Goal: Information Seeking & Learning: Learn about a topic

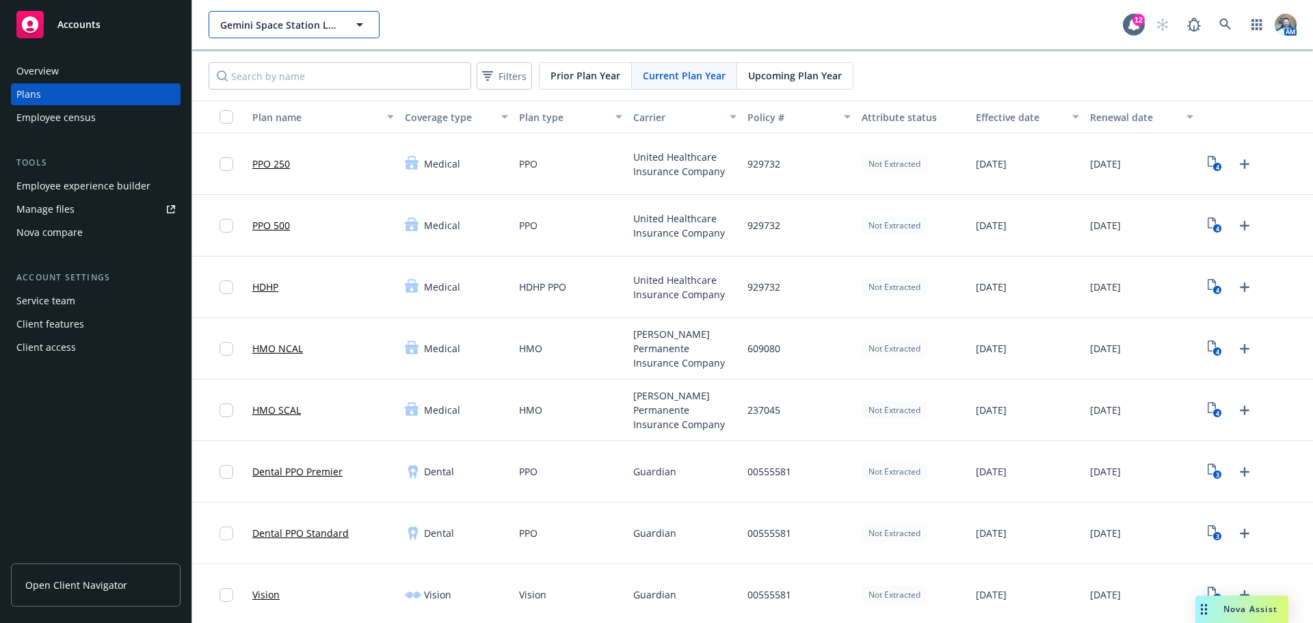
click at [310, 14] on button "Gemini Space Station LLC" at bounding box center [294, 24] width 171 height 27
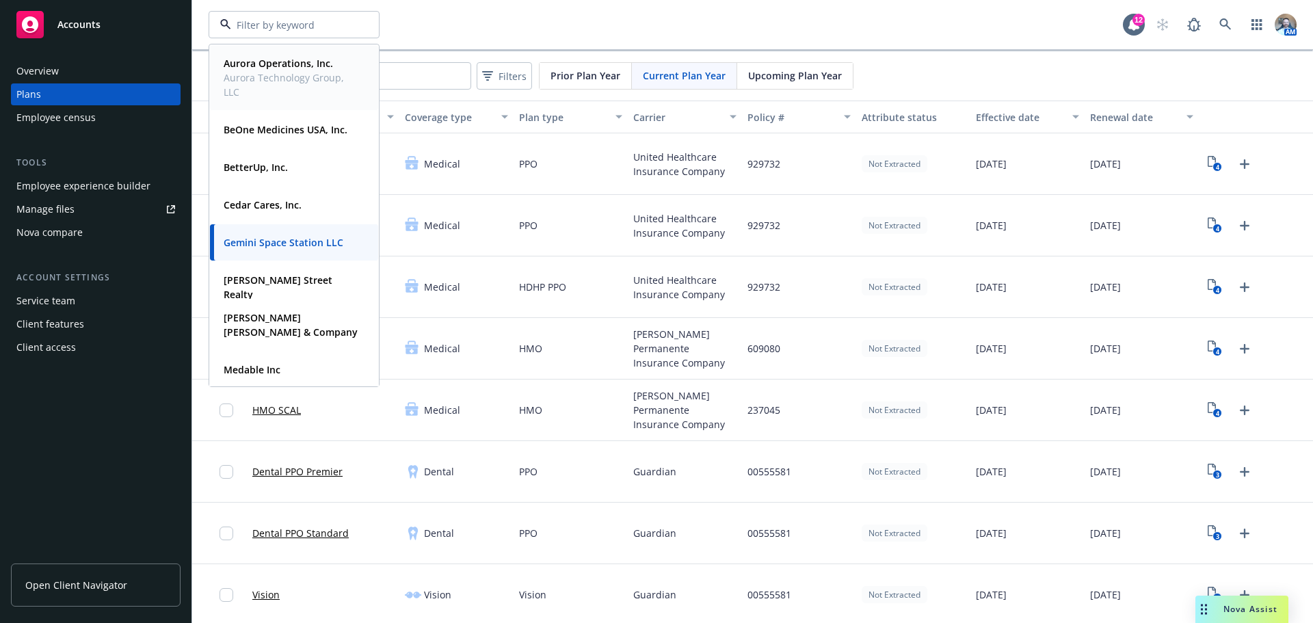
click at [288, 75] on span "Aurora Technology Group, LLC" at bounding box center [293, 84] width 138 height 29
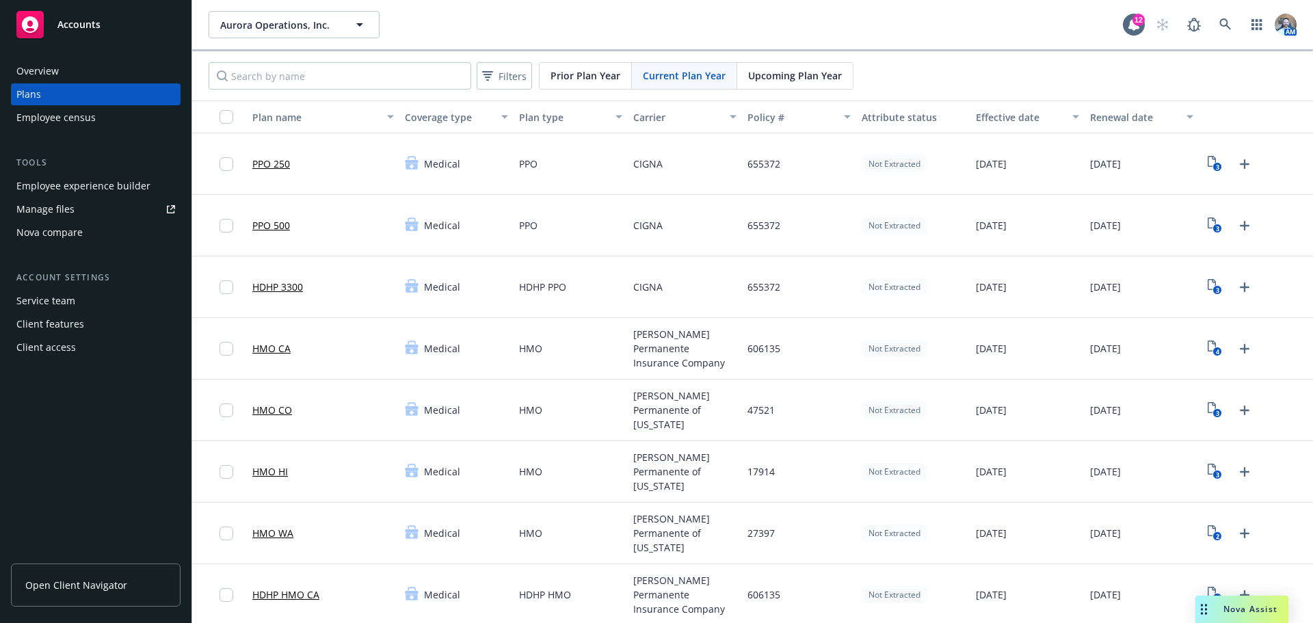
click at [289, 293] on link "HDHP 3300" at bounding box center [277, 287] width 51 height 14
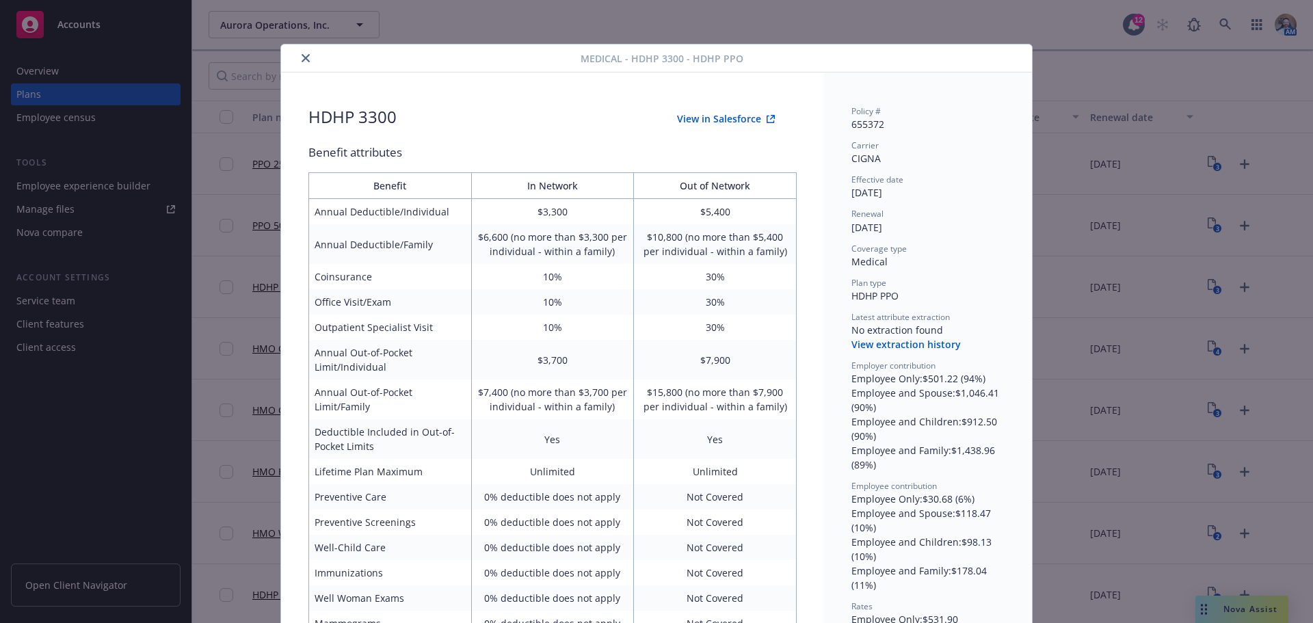
scroll to position [41, 0]
